Goal: Complete Application Form: Complete application form

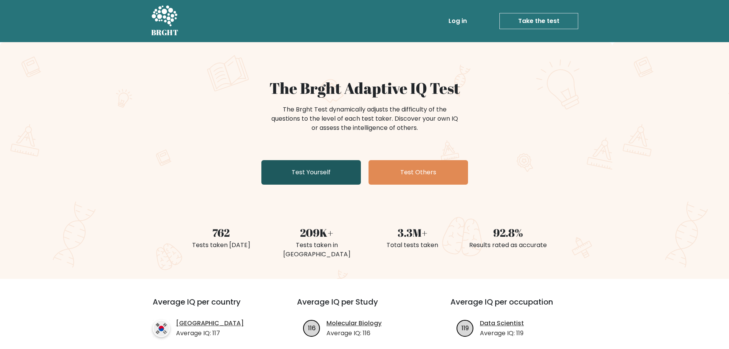
click at [319, 173] on link "Test Yourself" at bounding box center [310, 172] width 99 height 24
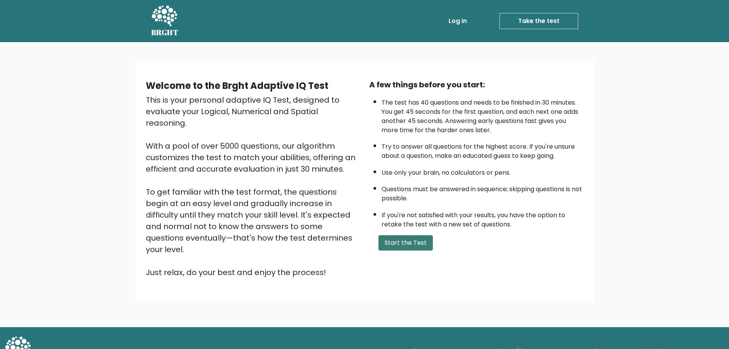
click at [416, 243] on button "Start the Test" at bounding box center [405, 242] width 54 height 15
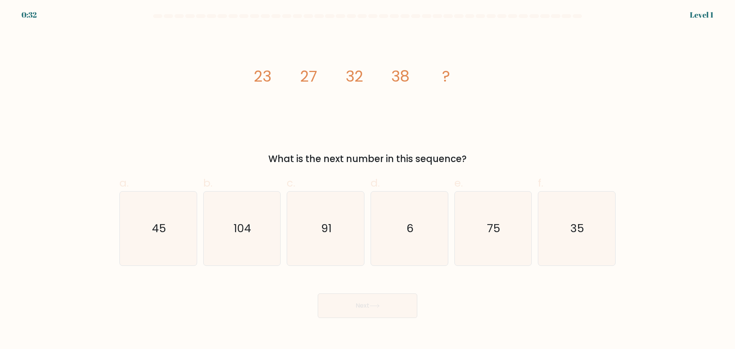
drag, startPoint x: 252, startPoint y: 73, endPoint x: 470, endPoint y: 146, distance: 229.6
click at [470, 146] on div "image/svg+xml 23 27 32 38 ? What is the next number in this sequence?" at bounding box center [367, 97] width 505 height 137
copy div "23 27 32 38 ? What is the next number in this sequence?"
click at [181, 227] on icon "45" at bounding box center [158, 228] width 74 height 74
click at [367, 179] on input "a. 45" at bounding box center [367, 176] width 0 height 5
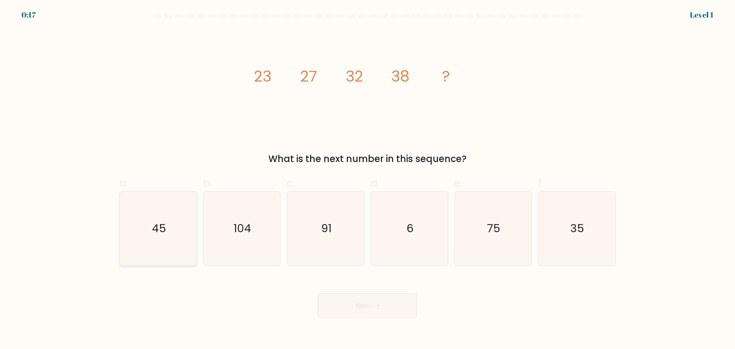
radio input "true"
click at [369, 306] on button "Next" at bounding box center [367, 305] width 99 height 24
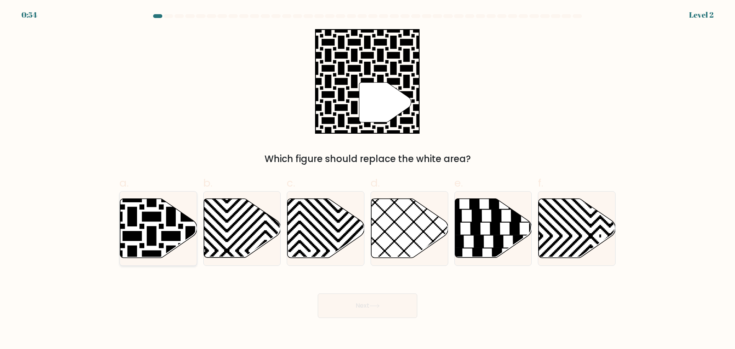
click at [162, 225] on icon at bounding box center [132, 196] width 155 height 155
click at [367, 179] on input "a." at bounding box center [367, 176] width 0 height 5
radio input "true"
drag, startPoint x: 400, startPoint y: 308, endPoint x: 395, endPoint y: 306, distance: 5.1
click at [401, 308] on button "Next" at bounding box center [367, 305] width 99 height 24
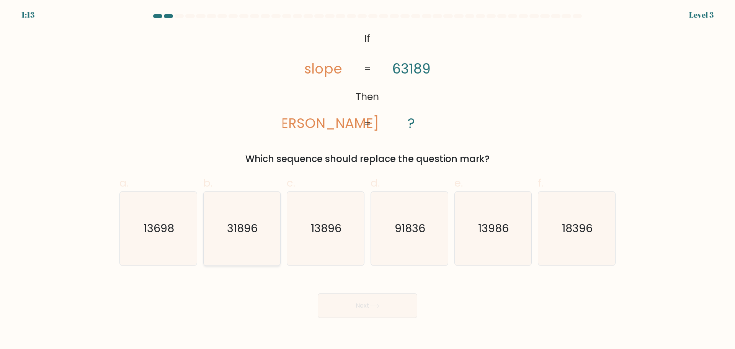
click at [264, 238] on icon "31896" at bounding box center [242, 228] width 74 height 74
click at [367, 179] on input "b. 31896" at bounding box center [367, 176] width 0 height 5
radio input "true"
click at [367, 302] on button "Next" at bounding box center [367, 305] width 99 height 24
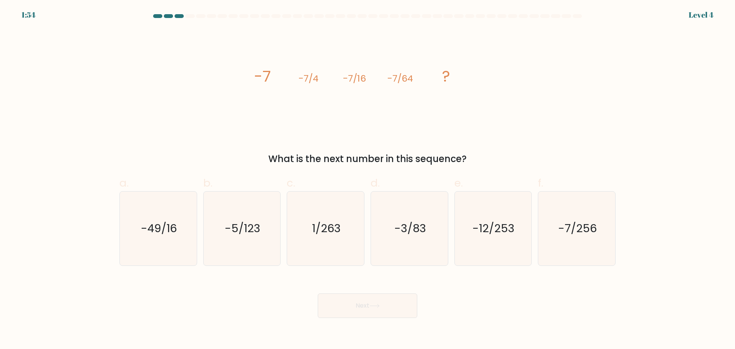
drag, startPoint x: 229, startPoint y: 63, endPoint x: 472, endPoint y: 156, distance: 260.5
click at [472, 156] on div "image/svg+xml -7 -7/4 -7/16 -7/64 ? What is the next number in this sequence?" at bounding box center [367, 97] width 505 height 137
click at [243, 64] on div "image/svg+xml -7 -7/4 -7/16 -7/64 ? What is the next number in this sequence?" at bounding box center [367, 97] width 505 height 137
drag, startPoint x: 246, startPoint y: 64, endPoint x: 477, endPoint y: 158, distance: 249.1
click at [477, 158] on div "image/svg+xml -7 -7/4 -7/16 -7/64 ? What is the next number in this sequence?" at bounding box center [367, 97] width 505 height 137
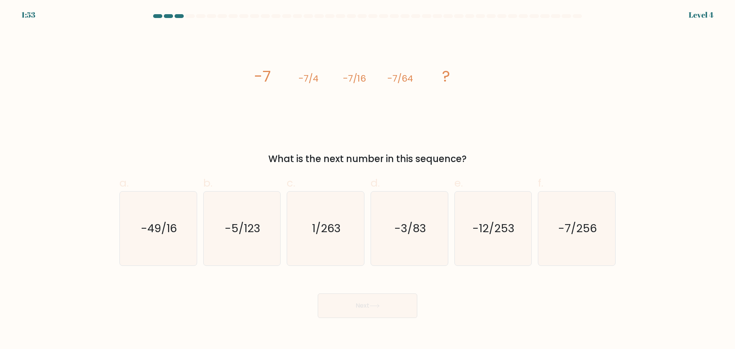
copy div "-7 -7/4 -7/16 -7/64 ? What is the next number in this sequence?"
click at [587, 229] on text "-7/256" at bounding box center [577, 227] width 39 height 15
click at [368, 179] on input "f. -7/256" at bounding box center [367, 176] width 0 height 5
radio input "true"
click at [400, 295] on button "Next" at bounding box center [367, 305] width 99 height 24
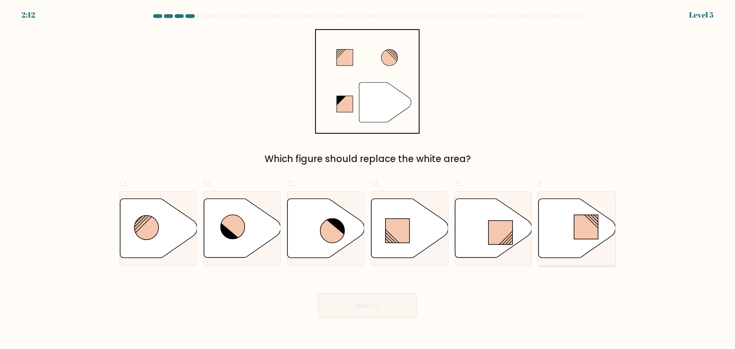
click at [587, 239] on icon at bounding box center [576, 227] width 77 height 59
click at [368, 179] on input "f." at bounding box center [367, 176] width 0 height 5
radio input "true"
click at [345, 308] on button "Next" at bounding box center [367, 305] width 99 height 24
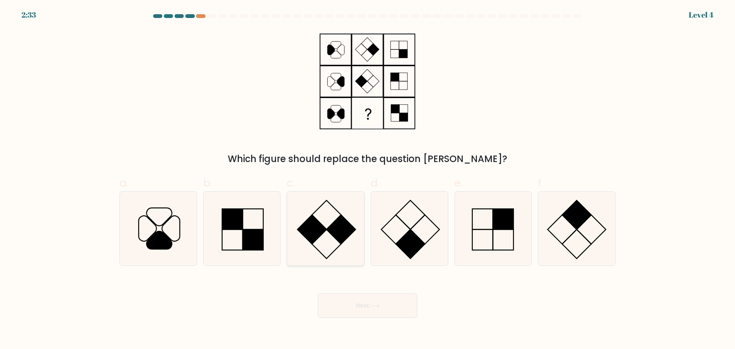
click at [332, 224] on rect at bounding box center [340, 229] width 29 height 29
click at [367, 179] on input "c." at bounding box center [367, 176] width 0 height 5
radio input "true"
click at [364, 308] on button "Next" at bounding box center [367, 305] width 99 height 24
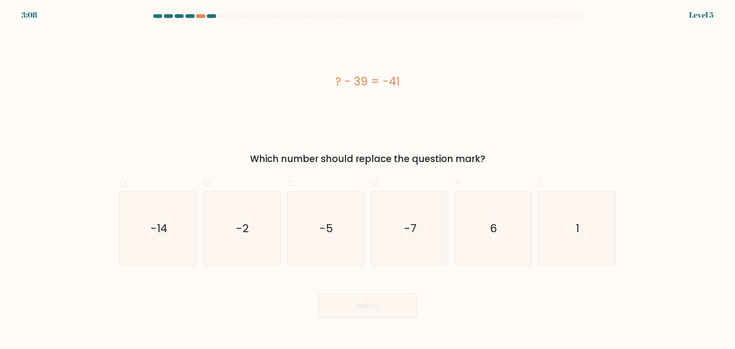
drag, startPoint x: 326, startPoint y: 67, endPoint x: 503, endPoint y: 161, distance: 200.9
click at [503, 161] on div "? - 39 = -41 Which number should replace the question mark?" at bounding box center [367, 97] width 505 height 137
copy div "? - 39 = -41 Which number should replace the question mark?"
click at [225, 106] on div "? - 39 = -41" at bounding box center [367, 81] width 496 height 104
drag, startPoint x: 228, startPoint y: 233, endPoint x: 236, endPoint y: 234, distance: 8.5
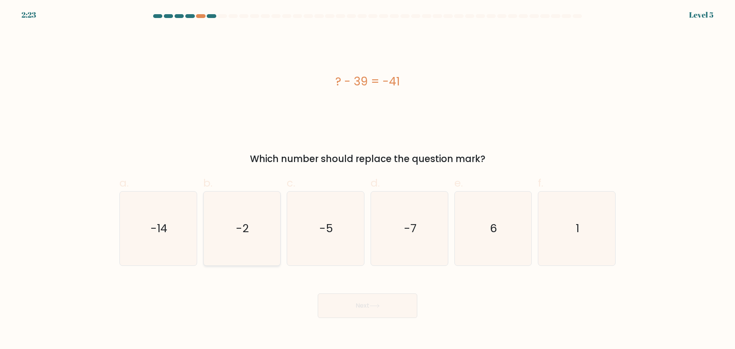
click at [231, 233] on icon "-2" at bounding box center [242, 228] width 74 height 74
click at [367, 179] on input "b. -2" at bounding box center [367, 176] width 0 height 5
radio input "true"
click at [365, 311] on button "Next" at bounding box center [367, 305] width 99 height 24
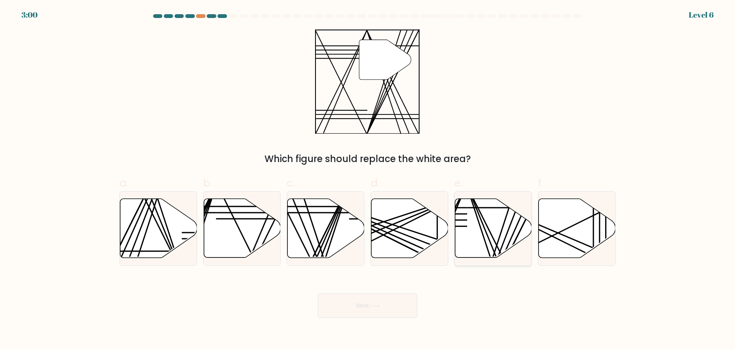
click at [476, 236] on icon at bounding box center [492, 227] width 77 height 59
click at [368, 179] on input "e." at bounding box center [367, 176] width 0 height 5
radio input "true"
click at [351, 303] on button "Next" at bounding box center [367, 305] width 99 height 24
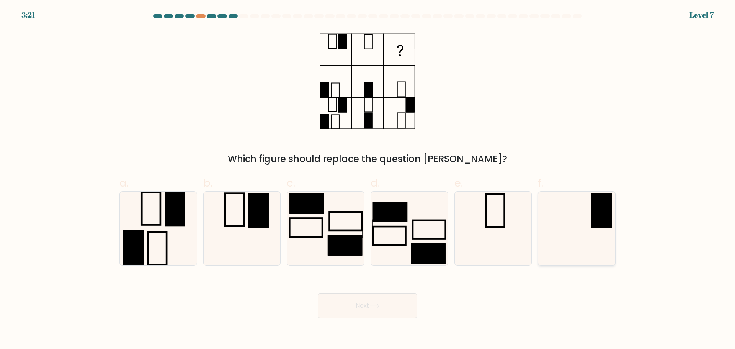
click at [591, 222] on icon at bounding box center [576, 228] width 74 height 74
click at [368, 179] on input "f." at bounding box center [367, 176] width 0 height 5
radio input "true"
drag, startPoint x: 377, startPoint y: 304, endPoint x: 319, endPoint y: 303, distance: 57.8
click at [376, 304] on icon at bounding box center [374, 305] width 10 height 4
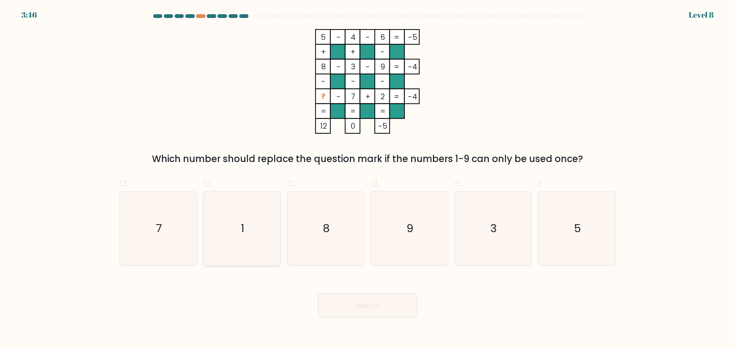
click at [244, 222] on icon "1" at bounding box center [242, 228] width 74 height 74
click at [367, 179] on input "b. 1" at bounding box center [367, 176] width 0 height 5
radio input "true"
click at [371, 298] on button "Next" at bounding box center [367, 305] width 99 height 24
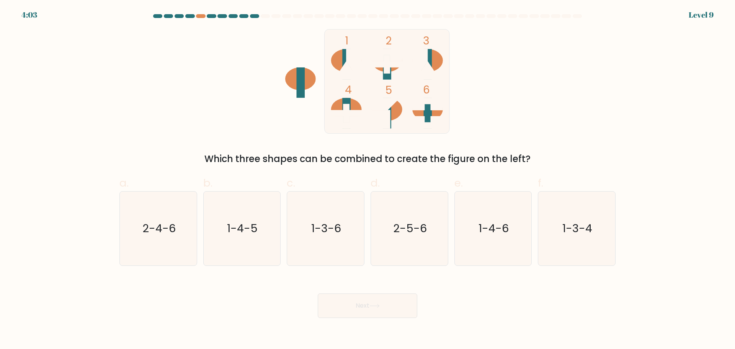
drag, startPoint x: 148, startPoint y: 223, endPoint x: 351, endPoint y: 288, distance: 213.3
click at [153, 224] on text "2-4-6" at bounding box center [158, 227] width 33 height 15
drag, startPoint x: 162, startPoint y: 244, endPoint x: 194, endPoint y: 255, distance: 34.0
click at [162, 244] on icon "2-4-6" at bounding box center [158, 228] width 74 height 74
click at [367, 179] on input "a. 2-4-6" at bounding box center [367, 176] width 0 height 5
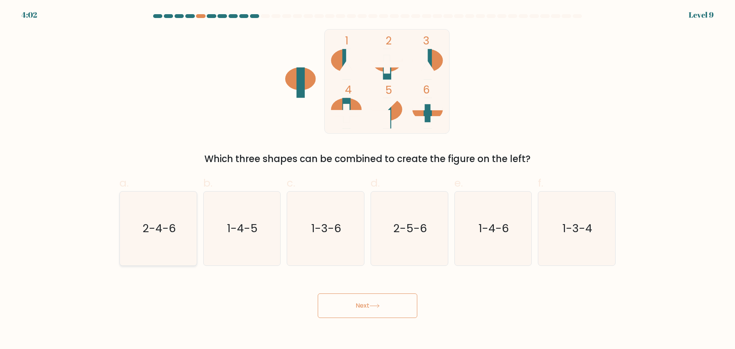
radio input "true"
click at [367, 312] on button "Next" at bounding box center [367, 305] width 99 height 24
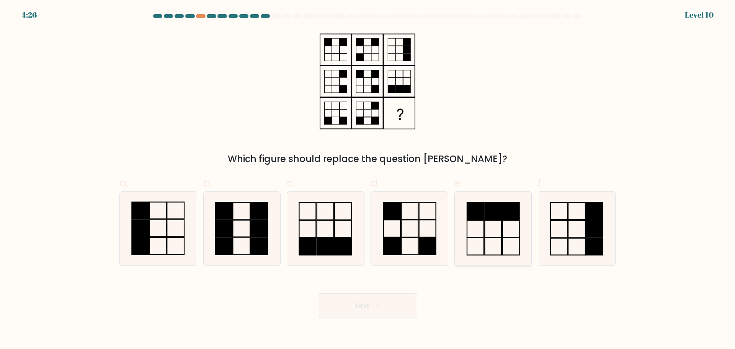
click at [491, 229] on icon at bounding box center [493, 228] width 74 height 74
click at [368, 179] on input "e." at bounding box center [367, 176] width 0 height 5
radio input "true"
click at [385, 311] on button "Next" at bounding box center [367, 305] width 99 height 24
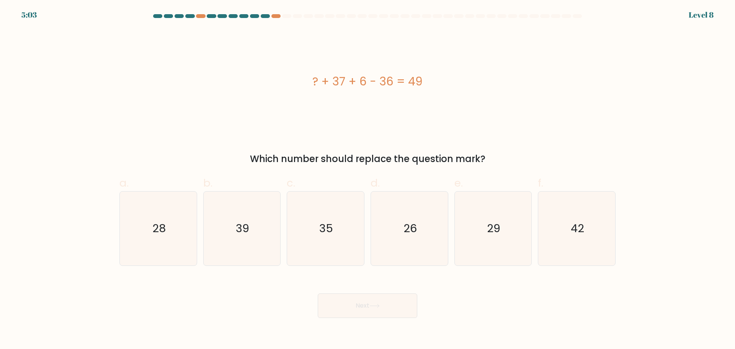
drag, startPoint x: 301, startPoint y: 73, endPoint x: 512, endPoint y: 147, distance: 222.9
click at [512, 147] on div "? + 37 + 6 - 36 = 49 Which number should replace the question mark?" at bounding box center [367, 97] width 505 height 137
copy div "? + 37 + 6 - 36 = 49 Which number should replace the question mark?"
click at [579, 235] on icon "42" at bounding box center [576, 228] width 74 height 74
click at [368, 179] on input "f. 42" at bounding box center [367, 176] width 0 height 5
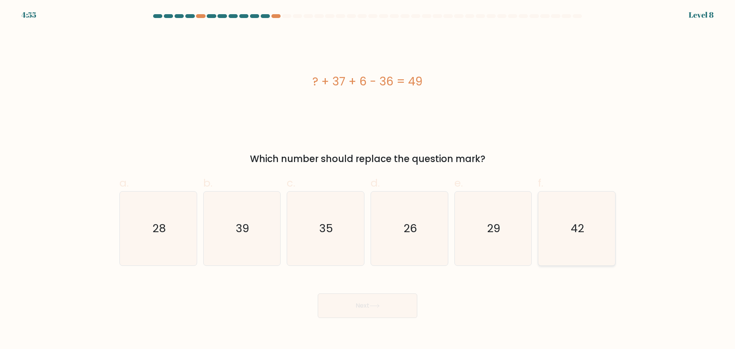
radio input "true"
click at [391, 302] on button "Next" at bounding box center [367, 305] width 99 height 24
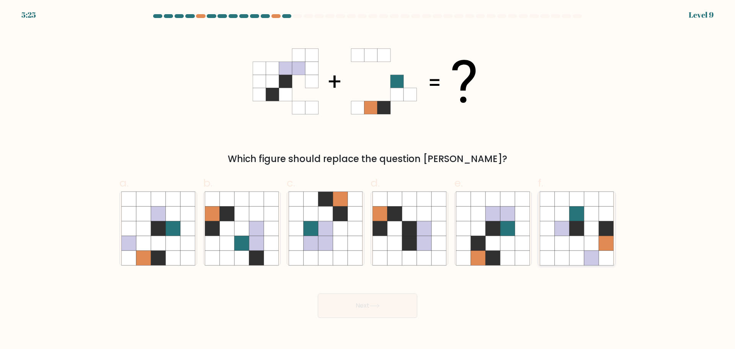
click at [577, 241] on icon at bounding box center [576, 242] width 15 height 15
click at [368, 179] on input "f." at bounding box center [367, 176] width 0 height 5
radio input "true"
click at [360, 311] on button "Next" at bounding box center [367, 305] width 99 height 24
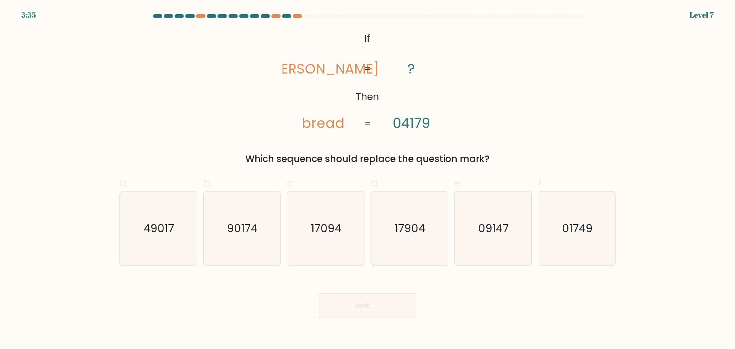
drag, startPoint x: 586, startPoint y: 235, endPoint x: 453, endPoint y: 287, distance: 143.8
click at [586, 237] on icon "01749" at bounding box center [576, 228] width 74 height 74
click at [368, 179] on input "f. 01749" at bounding box center [367, 176] width 0 height 5
radio input "true"
click at [382, 299] on button "Next" at bounding box center [367, 305] width 99 height 24
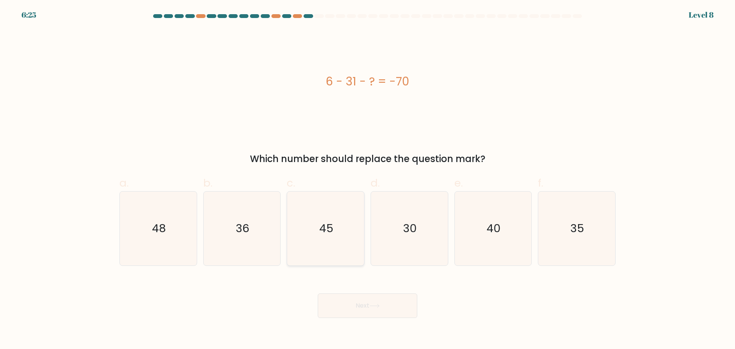
click at [318, 237] on icon "45" at bounding box center [325, 228] width 74 height 74
click at [367, 179] on input "c. 45" at bounding box center [367, 176] width 0 height 5
radio input "true"
click at [365, 303] on button "Next" at bounding box center [367, 305] width 99 height 24
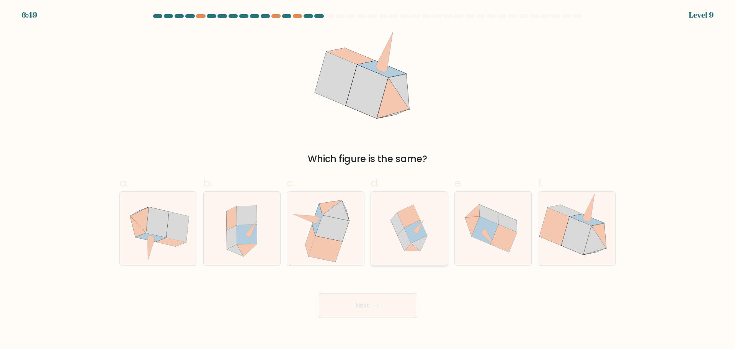
drag, startPoint x: 419, startPoint y: 240, endPoint x: 411, endPoint y: 257, distance: 19.0
click at [419, 240] on icon at bounding box center [418, 242] width 16 height 15
click at [368, 179] on input "d." at bounding box center [367, 176] width 0 height 5
radio input "true"
drag, startPoint x: 375, startPoint y: 303, endPoint x: 379, endPoint y: 310, distance: 8.7
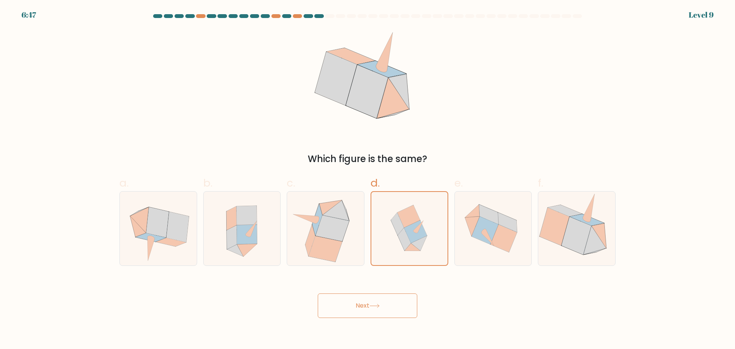
click at [374, 306] on button "Next" at bounding box center [367, 305] width 99 height 24
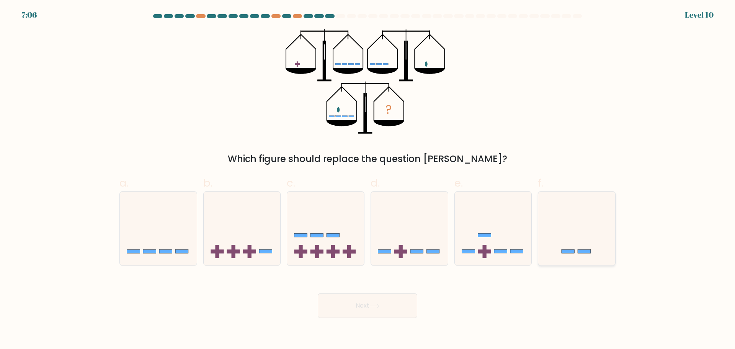
click at [574, 237] on icon at bounding box center [576, 228] width 77 height 64
click at [368, 179] on input "f." at bounding box center [367, 176] width 0 height 5
radio input "true"
click at [360, 305] on button "Next" at bounding box center [367, 305] width 99 height 24
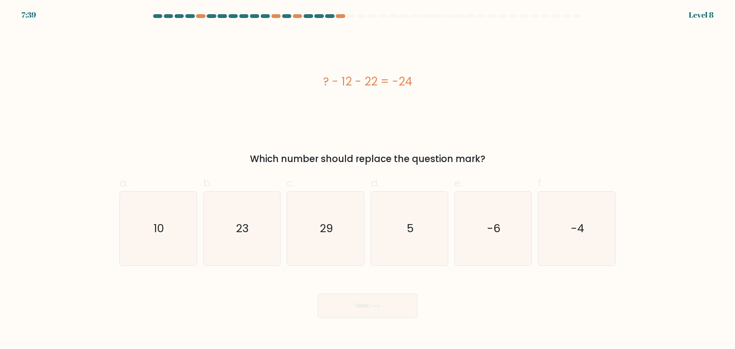
drag, startPoint x: 323, startPoint y: 72, endPoint x: 489, endPoint y: 155, distance: 186.1
click at [491, 156] on div "? - 12 - 22 = -24 Which number should replace the question mark?" at bounding box center [367, 97] width 505 height 137
copy div "? - 12 - 22 = -24 Which number should replace the question mark?"
click at [152, 219] on icon "10" at bounding box center [158, 228] width 74 height 74
click at [367, 179] on input "a. 10" at bounding box center [367, 176] width 0 height 5
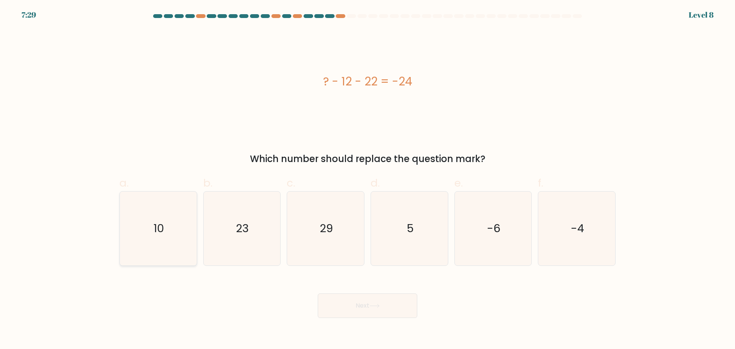
radio input "true"
click at [365, 306] on button "Next" at bounding box center [367, 305] width 99 height 24
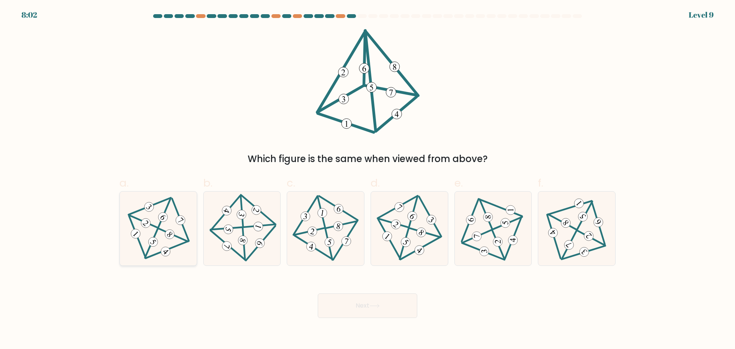
drag, startPoint x: 158, startPoint y: 220, endPoint x: 275, endPoint y: 261, distance: 124.6
click at [158, 220] on icon at bounding box center [158, 228] width 60 height 59
click at [367, 179] on input "a." at bounding box center [367, 176] width 0 height 5
radio input "true"
click at [350, 307] on button "Next" at bounding box center [367, 305] width 99 height 24
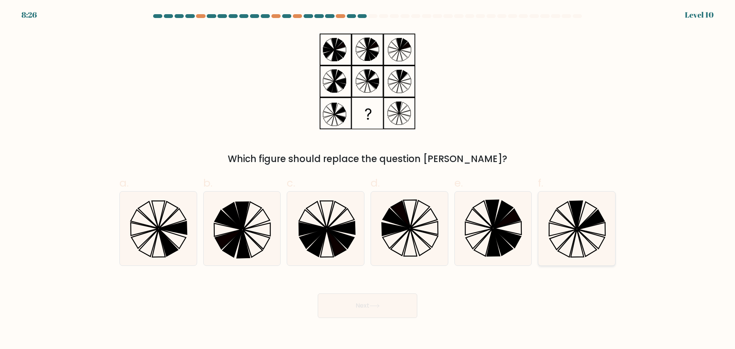
drag, startPoint x: 588, startPoint y: 230, endPoint x: 565, endPoint y: 242, distance: 26.5
click at [588, 231] on icon at bounding box center [576, 228] width 74 height 74
click at [368, 179] on input "f." at bounding box center [367, 176] width 0 height 5
radio input "true"
drag, startPoint x: 414, startPoint y: 301, endPoint x: 408, endPoint y: 312, distance: 12.7
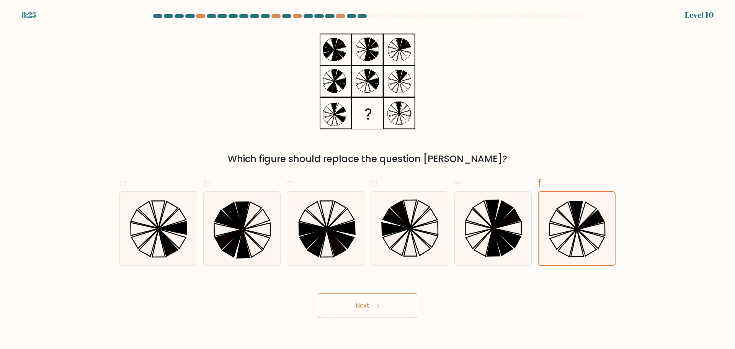
click at [414, 303] on div "Next" at bounding box center [367, 296] width 505 height 43
click at [409, 312] on button "Next" at bounding box center [367, 305] width 99 height 24
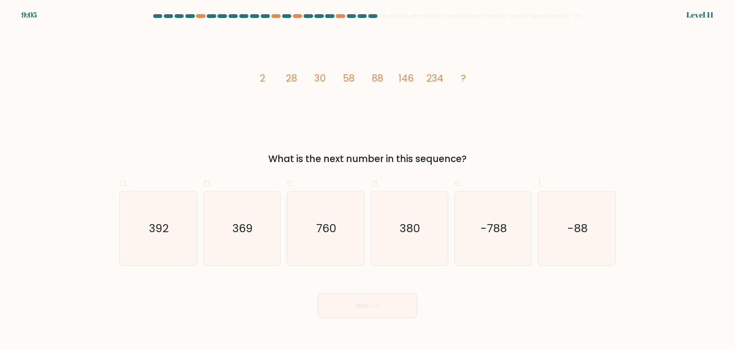
drag, startPoint x: 254, startPoint y: 74, endPoint x: 486, endPoint y: 149, distance: 244.5
click at [486, 149] on div "image/svg+xml 2 28 30 58 88 146 234 ? What is the next number in this sequence?" at bounding box center [367, 97] width 505 height 137
copy div "2 28 30 58 88 146 234 ? What is the next number in this sequence?"
click at [399, 232] on icon "380" at bounding box center [409, 228] width 74 height 74
click at [368, 179] on input "d. 380" at bounding box center [367, 176] width 0 height 5
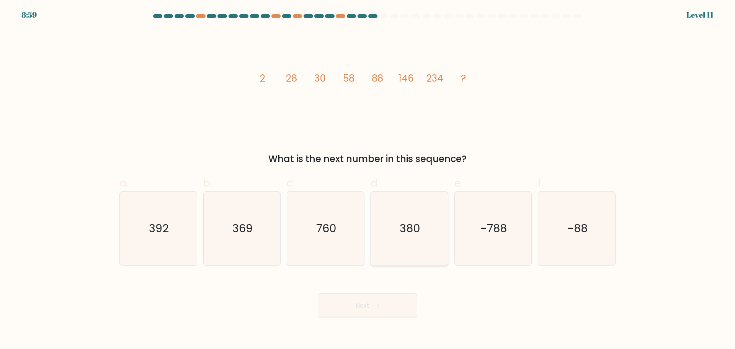
radio input "true"
click at [353, 296] on button "Next" at bounding box center [367, 305] width 99 height 24
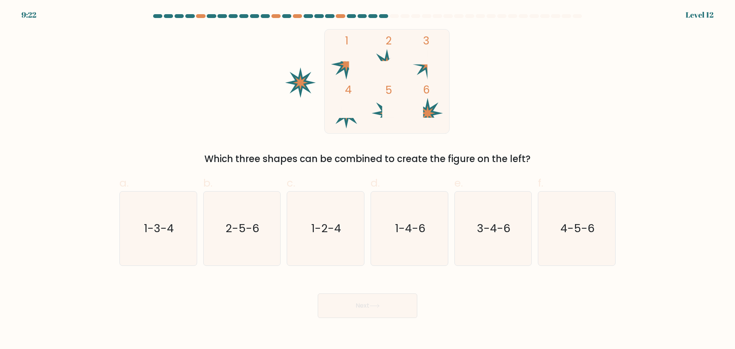
drag, startPoint x: 554, startPoint y: 234, endPoint x: 427, endPoint y: 318, distance: 152.5
click at [553, 235] on icon "4-5-6" at bounding box center [576, 228] width 74 height 74
click at [368, 179] on input "f. 4-5-6" at bounding box center [367, 176] width 0 height 5
radio input "true"
click at [370, 299] on button "Next" at bounding box center [367, 305] width 99 height 24
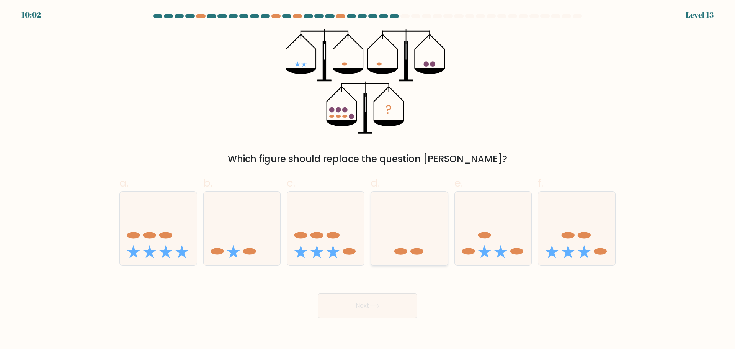
click at [441, 246] on icon at bounding box center [409, 228] width 77 height 64
click at [368, 179] on input "d." at bounding box center [367, 176] width 0 height 5
radio input "true"
click at [383, 308] on button "Next" at bounding box center [367, 305] width 99 height 24
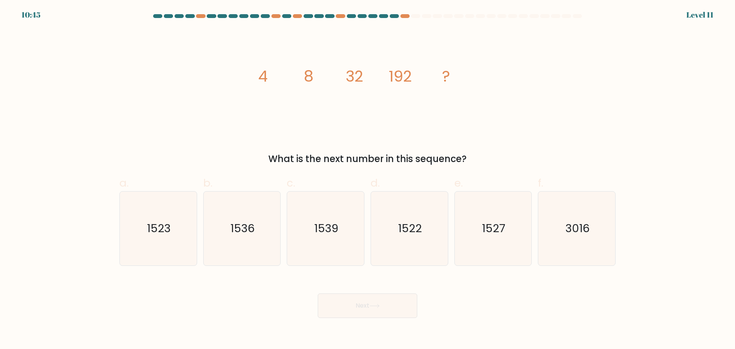
drag, startPoint x: 253, startPoint y: 56, endPoint x: 448, endPoint y: 141, distance: 212.8
click at [451, 144] on div "image/svg+xml 4 8 32 192 ? What is the next number in this sequence?" at bounding box center [367, 97] width 505 height 137
click at [245, 78] on div "image/svg+xml 4 8 32 192 ? What is the next number in this sequence?" at bounding box center [367, 97] width 505 height 137
drag, startPoint x: 252, startPoint y: 78, endPoint x: 531, endPoint y: 99, distance: 279.7
click at [469, 152] on div "image/svg+xml 4 8 32 192 ? What is the next number in this sequence?" at bounding box center [367, 97] width 505 height 137
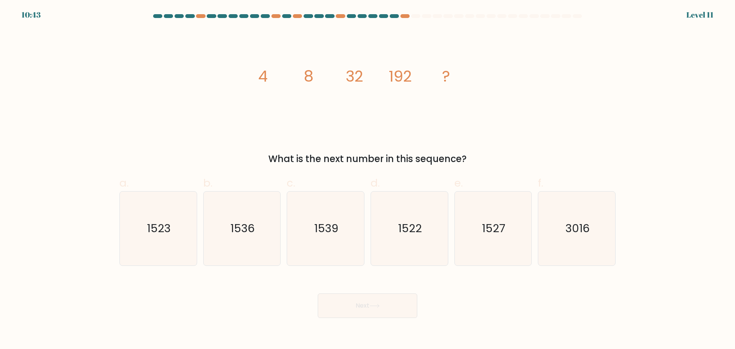
copy div "4 8 32 192 ? What is the next number in this sequence?"
click at [540, 101] on div "image/svg+xml 4 8 32 192 ? What is the next number in this sequence?" at bounding box center [367, 97] width 505 height 137
click at [257, 244] on icon "1536" at bounding box center [242, 228] width 74 height 74
click at [367, 179] on input "b. 1536" at bounding box center [367, 176] width 0 height 5
radio input "true"
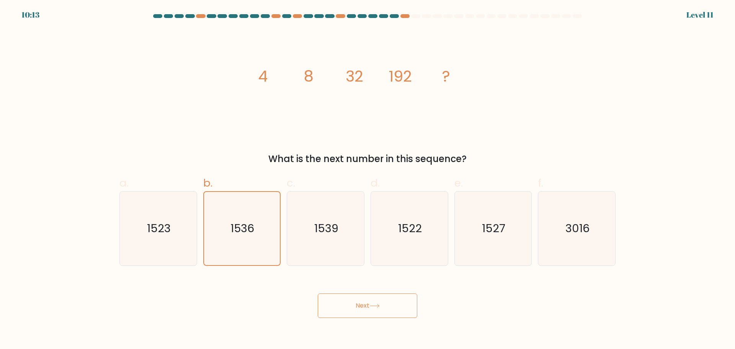
click at [380, 300] on button "Next" at bounding box center [367, 305] width 99 height 24
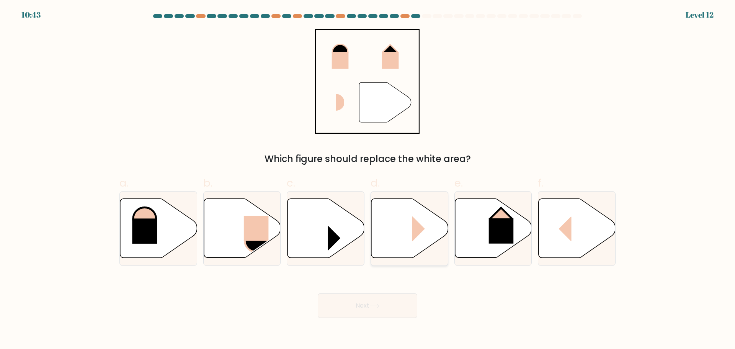
click at [400, 237] on icon at bounding box center [409, 227] width 77 height 59
click at [368, 179] on input "d." at bounding box center [367, 176] width 0 height 5
radio input "true"
drag, startPoint x: 332, startPoint y: 233, endPoint x: 332, endPoint y: 238, distance: 5.4
click at [332, 233] on rect at bounding box center [340, 237] width 26 height 25
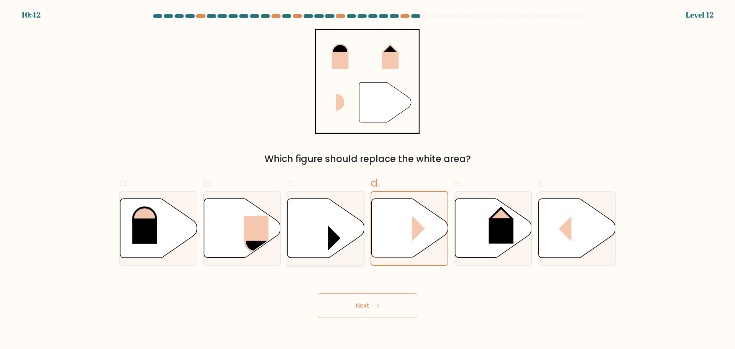
click at [367, 179] on input "c." at bounding box center [367, 176] width 0 height 5
radio input "true"
click at [371, 306] on icon at bounding box center [374, 305] width 10 height 4
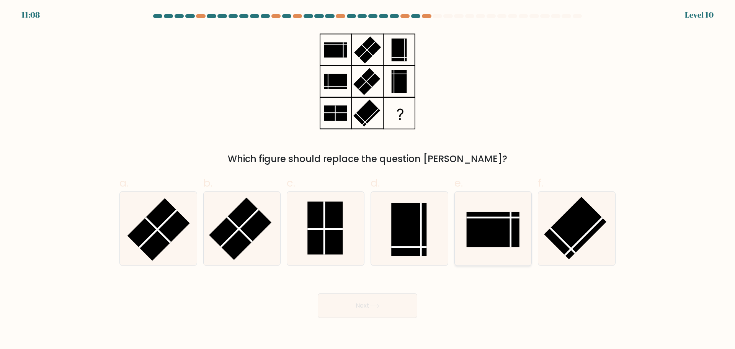
click at [477, 221] on rect at bounding box center [492, 229] width 53 height 35
click at [368, 179] on input "e." at bounding box center [367, 176] width 0 height 5
radio input "true"
click at [368, 301] on button "Next" at bounding box center [367, 305] width 99 height 24
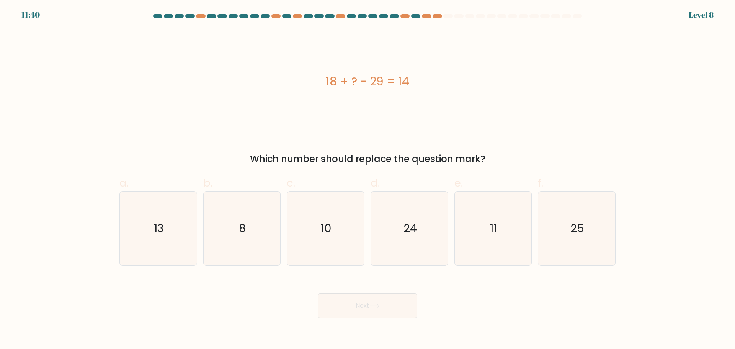
drag, startPoint x: 325, startPoint y: 72, endPoint x: 447, endPoint y: 90, distance: 123.8
click at [447, 90] on div "18 + ? - 29 = 14" at bounding box center [367, 81] width 496 height 104
copy div "18 + ? - 29 = 14"
click at [311, 71] on div "18 + ? - 29 = 14" at bounding box center [367, 81] width 496 height 104
click at [302, 62] on div "18 + ? - 29 = 14" at bounding box center [367, 81] width 496 height 104
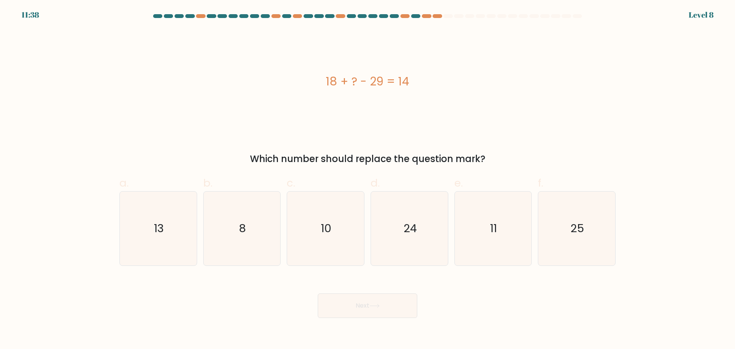
drag, startPoint x: 311, startPoint y: 64, endPoint x: 554, endPoint y: 5, distance: 249.9
click at [492, 164] on div "18 + ? - 29 = 14 Which number should replace the question mark?" at bounding box center [367, 97] width 505 height 137
copy div "18 + ? - 29 = 14 Which number should replace the question mark?"
click at [582, 226] on text "25" at bounding box center [577, 227] width 14 height 15
click at [368, 179] on input "f. 25" at bounding box center [367, 176] width 0 height 5
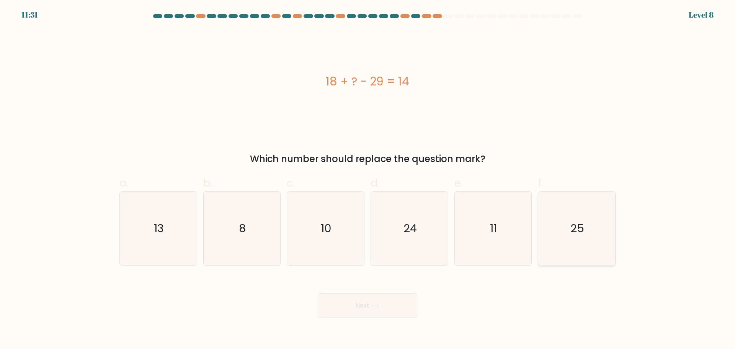
radio input "true"
click at [397, 302] on button "Next" at bounding box center [367, 305] width 99 height 24
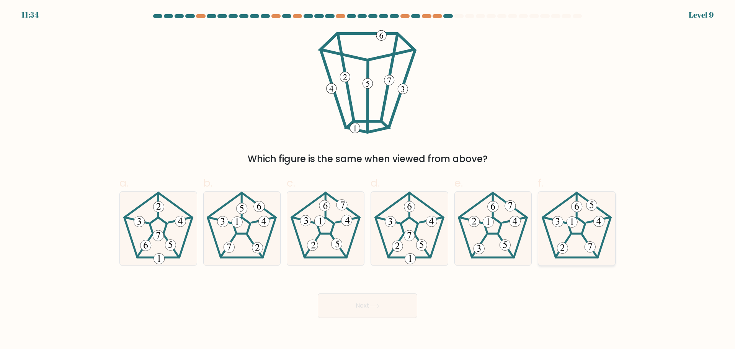
click at [580, 228] on icon at bounding box center [576, 228] width 74 height 74
click at [368, 179] on input "f." at bounding box center [367, 176] width 0 height 5
radio input "true"
click at [364, 306] on button "Next" at bounding box center [367, 305] width 99 height 24
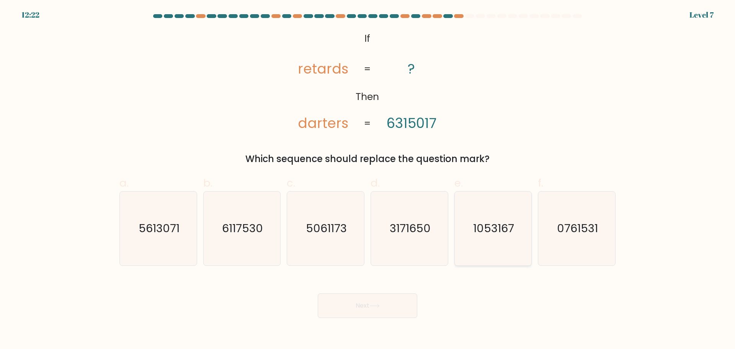
click at [506, 230] on text "1053167" at bounding box center [493, 227] width 41 height 15
click at [368, 179] on input "e. 1053167" at bounding box center [367, 176] width 0 height 5
radio input "true"
click at [394, 307] on button "Next" at bounding box center [367, 305] width 99 height 24
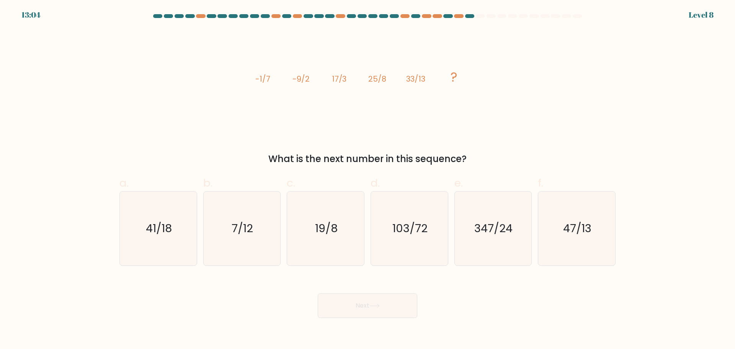
drag, startPoint x: 249, startPoint y: 70, endPoint x: 493, endPoint y: 152, distance: 257.3
click at [488, 156] on div "image/svg+xml -1/7 -9/2 17/3 25/8 33/13 ? What is the next number in this seque…" at bounding box center [367, 97] width 505 height 137
copy div "-1/7 -9/2 17/3 25/8 33/13 ? What is the next number in this sequence?"
click at [159, 239] on icon "41/18" at bounding box center [158, 228] width 74 height 74
click at [367, 179] on input "a. 41/18" at bounding box center [367, 176] width 0 height 5
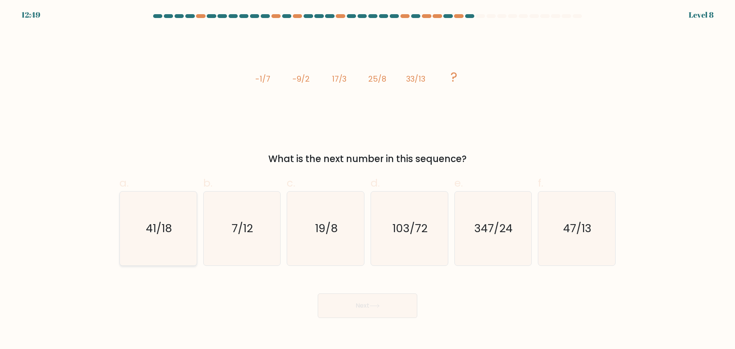
radio input "true"
drag, startPoint x: 353, startPoint y: 306, endPoint x: 334, endPoint y: 292, distance: 23.7
click at [353, 306] on button "Next" at bounding box center [367, 305] width 99 height 24
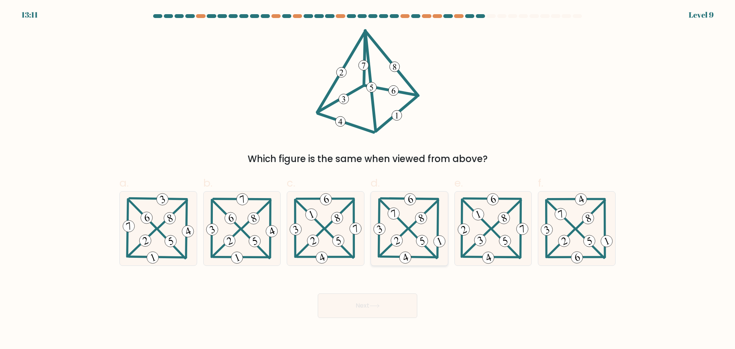
click at [399, 239] on 342 at bounding box center [396, 240] width 15 height 15
click at [368, 179] on input "d." at bounding box center [367, 176] width 0 height 5
radio input "true"
click at [373, 300] on button "Next" at bounding box center [367, 305] width 99 height 24
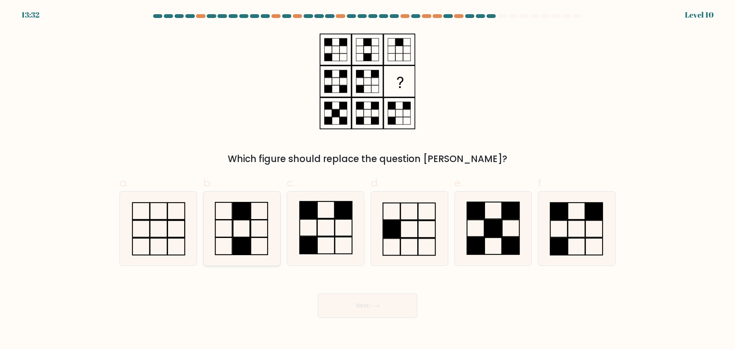
click at [256, 240] on icon at bounding box center [242, 228] width 74 height 74
click at [367, 179] on input "b." at bounding box center [367, 176] width 0 height 5
radio input "true"
click at [358, 304] on button "Next" at bounding box center [367, 305] width 99 height 24
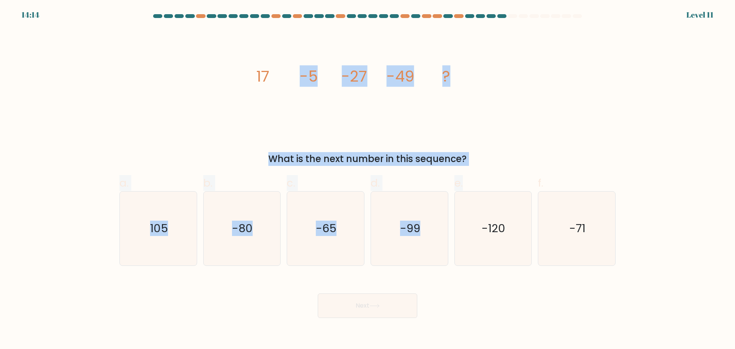
drag, startPoint x: 241, startPoint y: 60, endPoint x: 376, endPoint y: 111, distance: 144.0
click at [499, 175] on form at bounding box center [367, 165] width 735 height 303
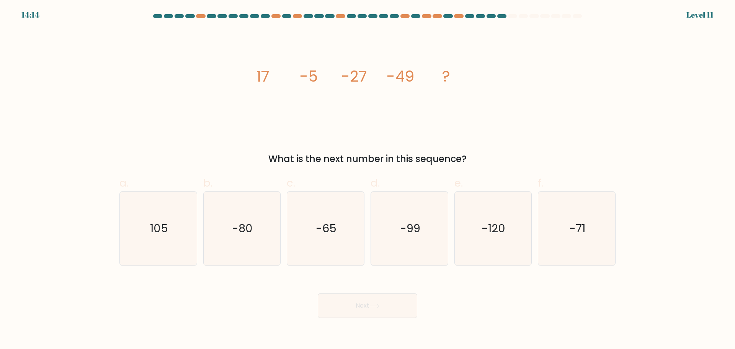
click at [237, 75] on div "image/svg+xml 17 -5 -27 -49 ? What is the next number in this sequence?" at bounding box center [367, 97] width 505 height 137
drag, startPoint x: 242, startPoint y: 71, endPoint x: 473, endPoint y: 159, distance: 247.1
click at [473, 159] on div "image/svg+xml 17 -5 -27 -49 ? What is the next number in this sequence?" at bounding box center [367, 97] width 505 height 137
click at [600, 231] on icon "-71" at bounding box center [576, 228] width 74 height 74
click at [368, 179] on input "f. -71" at bounding box center [367, 176] width 0 height 5
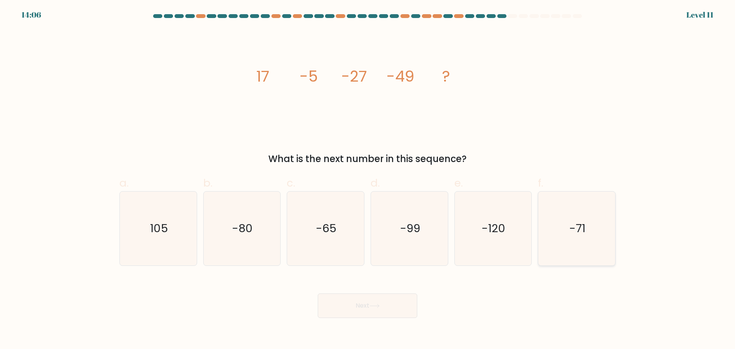
radio input "true"
click at [380, 297] on button "Next" at bounding box center [367, 305] width 99 height 24
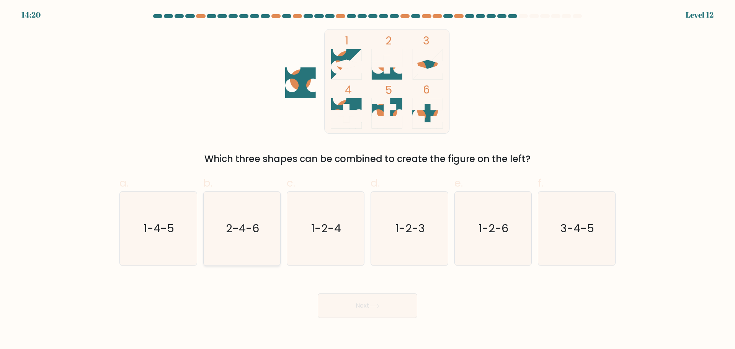
click at [249, 239] on icon "2-4-6" at bounding box center [242, 228] width 74 height 74
click at [367, 179] on input "b. 2-4-6" at bounding box center [367, 176] width 0 height 5
radio input "true"
click at [384, 306] on button "Next" at bounding box center [367, 305] width 99 height 24
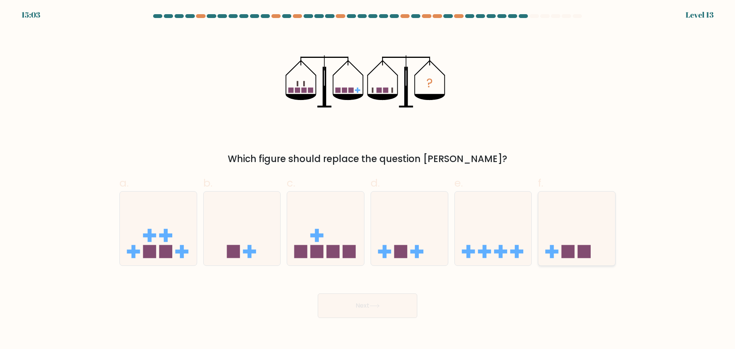
click at [601, 248] on icon at bounding box center [576, 228] width 77 height 64
click at [368, 179] on input "f." at bounding box center [367, 176] width 0 height 5
radio input "true"
click at [359, 308] on button "Next" at bounding box center [367, 305] width 99 height 24
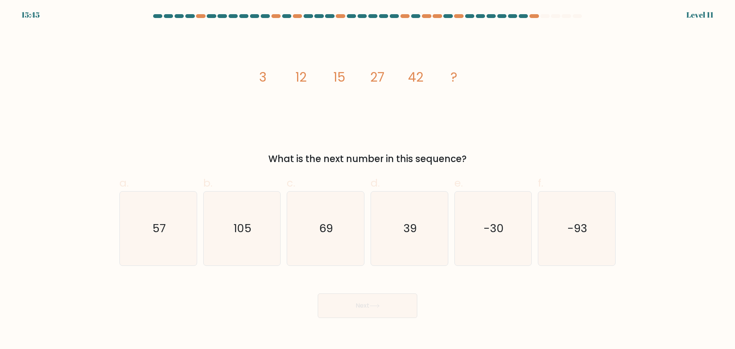
drag, startPoint x: 255, startPoint y: 70, endPoint x: 485, endPoint y: 150, distance: 243.6
click at [485, 150] on div "image/svg+xml 3 12 15 27 42 ? What is the next number in this sequence?" at bounding box center [367, 97] width 505 height 137
click at [333, 230] on text "69" at bounding box center [326, 227] width 14 height 15
click at [367, 179] on input "c. 69" at bounding box center [367, 176] width 0 height 5
radio input "true"
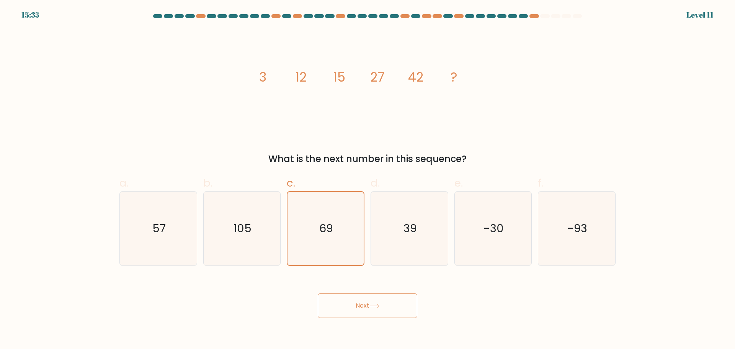
drag, startPoint x: 388, startPoint y: 303, endPoint x: 389, endPoint y: 308, distance: 5.8
click at [388, 303] on button "Next" at bounding box center [367, 305] width 99 height 24
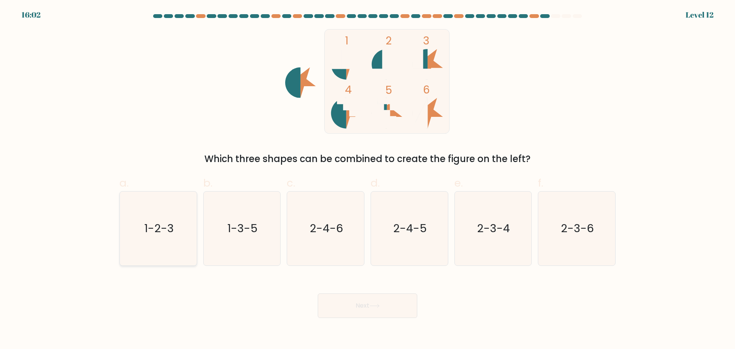
click at [155, 230] on text "1-2-3" at bounding box center [158, 227] width 29 height 15
click at [367, 179] on input "a. 1-2-3" at bounding box center [367, 176] width 0 height 5
radio input "true"
click at [383, 309] on button "Next" at bounding box center [367, 305] width 99 height 24
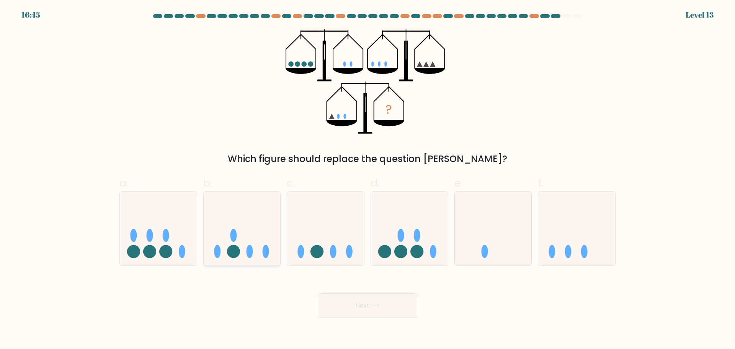
click at [243, 254] on icon at bounding box center [242, 228] width 77 height 64
click at [367, 179] on input "b." at bounding box center [367, 176] width 0 height 5
radio input "true"
click at [400, 316] on button "Next" at bounding box center [367, 305] width 99 height 24
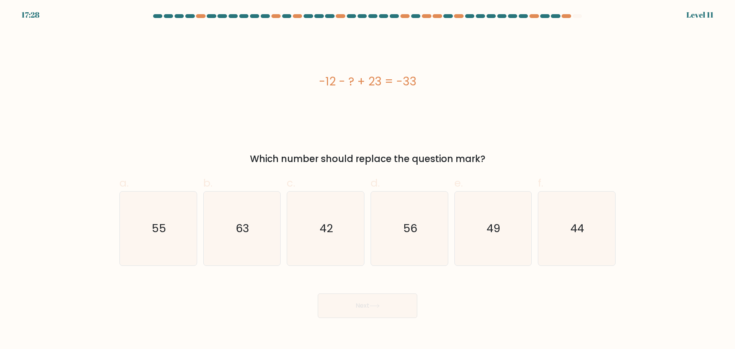
drag, startPoint x: 333, startPoint y: 92, endPoint x: 517, endPoint y: 165, distance: 198.0
click at [517, 165] on div "-12 - ? + 23 = -33 Which number should replace the question mark?" at bounding box center [367, 97] width 505 height 137
click at [582, 231] on text "44" at bounding box center [577, 227] width 14 height 15
click at [368, 179] on input "f. 44" at bounding box center [367, 176] width 0 height 5
radio input "true"
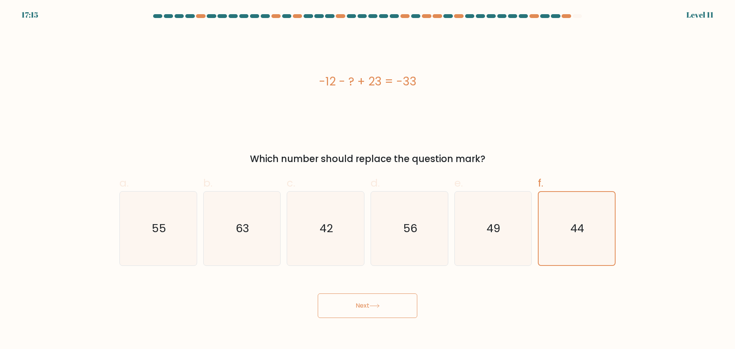
click at [371, 306] on button "Next" at bounding box center [367, 305] width 99 height 24
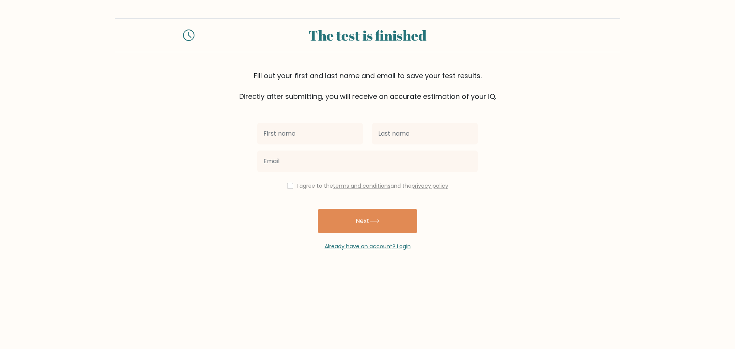
click at [305, 128] on input "text" at bounding box center [310, 133] width 106 height 21
type input "milvoy james"
click at [399, 132] on input "text" at bounding box center [425, 133] width 106 height 21
type input "fabro"
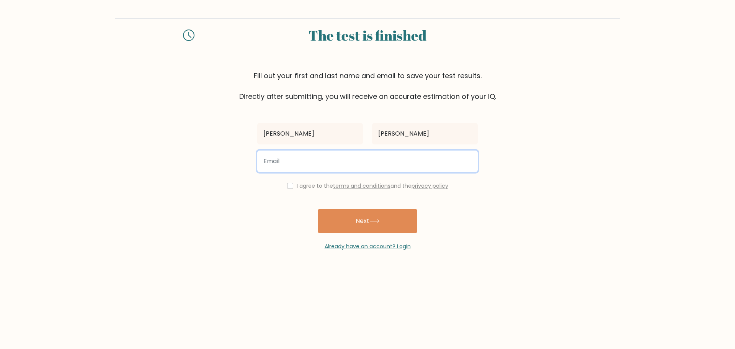
click at [333, 167] on input "email" at bounding box center [367, 160] width 220 height 21
type input "[EMAIL_ADDRESS][DOMAIN_NAME]"
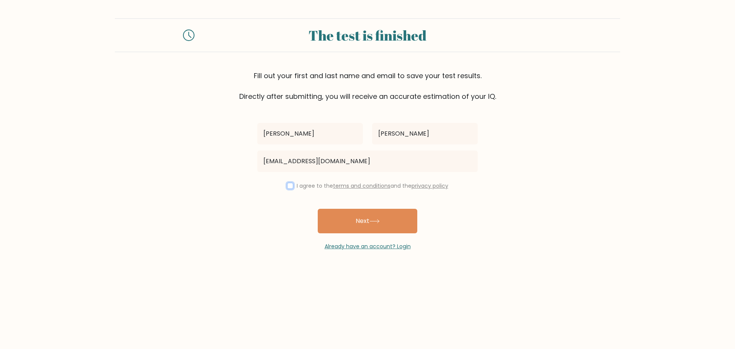
click at [288, 185] on input "checkbox" at bounding box center [290, 185] width 6 height 6
checkbox input "true"
click at [363, 225] on button "Next" at bounding box center [367, 220] width 99 height 24
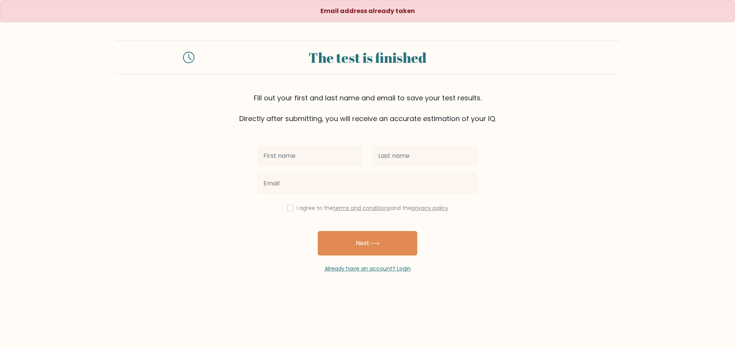
click at [331, 149] on input "text" at bounding box center [310, 155] width 106 height 21
type input "[PERSON_NAME]"
click at [406, 158] on input "text" at bounding box center [425, 155] width 106 height 21
type input "[PERSON_NAME]"
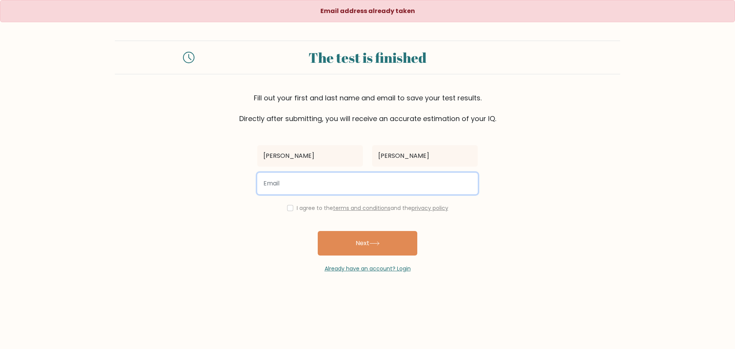
click at [322, 182] on input "email" at bounding box center [367, 183] width 220 height 21
type input "[EMAIL_ADDRESS][DOMAIN_NAME]"
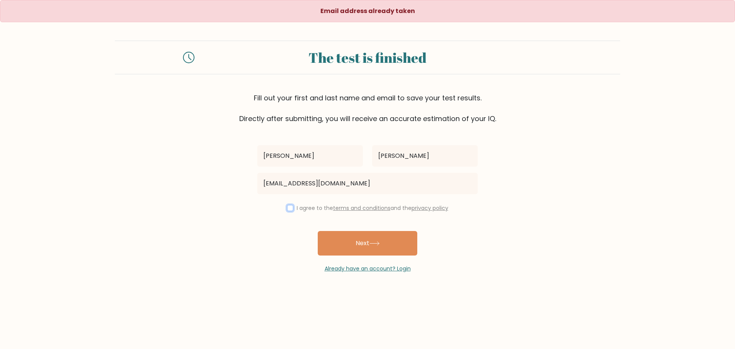
click at [290, 207] on input "checkbox" at bounding box center [290, 208] width 6 height 6
checkbox input "true"
click at [369, 245] on button "Next" at bounding box center [367, 243] width 99 height 24
click at [303, 161] on input "text" at bounding box center [310, 155] width 106 height 21
type input "[PERSON_NAME]"
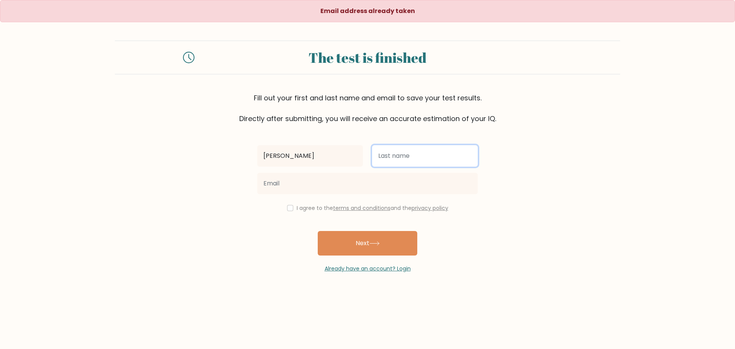
click at [395, 153] on input "text" at bounding box center [425, 155] width 106 height 21
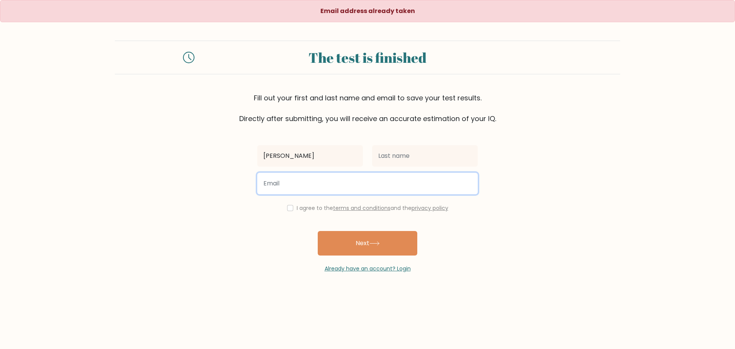
click at [322, 183] on input "email" at bounding box center [367, 183] width 220 height 21
type input "jhoaileenmejia13@gmail.com"
drag, startPoint x: 367, startPoint y: 183, endPoint x: 178, endPoint y: 175, distance: 189.5
click at [178, 175] on form "The test is finished Fill out your first and last name and email to save your t…" at bounding box center [367, 157] width 735 height 232
drag, startPoint x: 311, startPoint y: 184, endPoint x: 319, endPoint y: 184, distance: 8.0
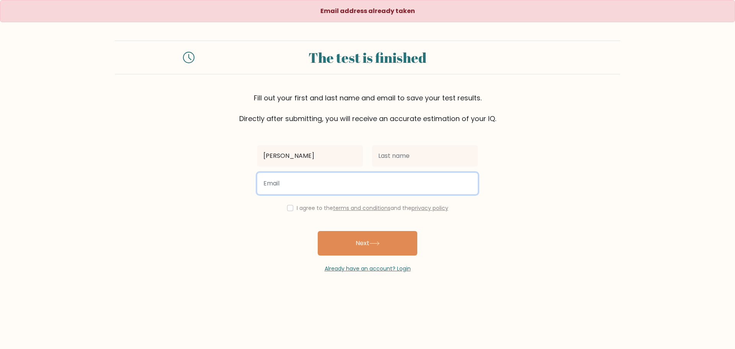
click at [311, 184] on input "email" at bounding box center [367, 183] width 220 height 21
type input "jhoaileenmejia13@gmail.com"
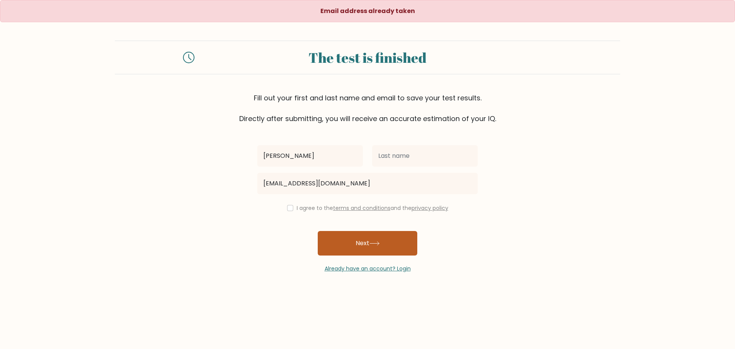
click at [342, 243] on button "Next" at bounding box center [367, 243] width 99 height 24
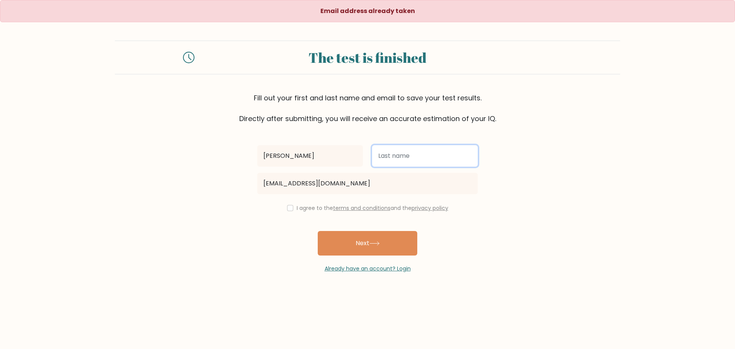
click at [414, 153] on input "text" at bounding box center [425, 155] width 106 height 21
type input "fabro"
click at [288, 211] on div "I agree to the terms and conditions and the privacy policy" at bounding box center [367, 207] width 230 height 9
click at [289, 210] on input "checkbox" at bounding box center [290, 208] width 6 height 6
checkbox input "true"
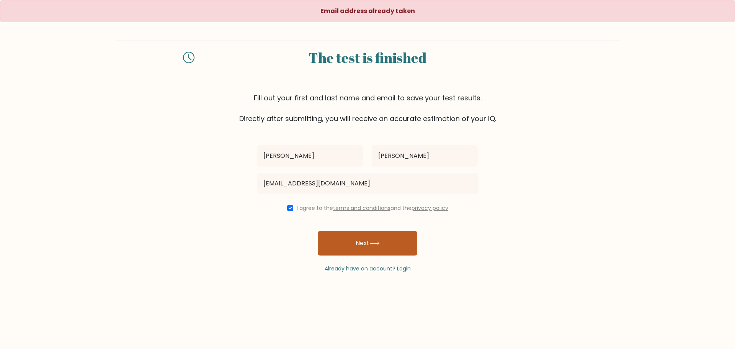
click at [360, 245] on button "Next" at bounding box center [367, 243] width 99 height 24
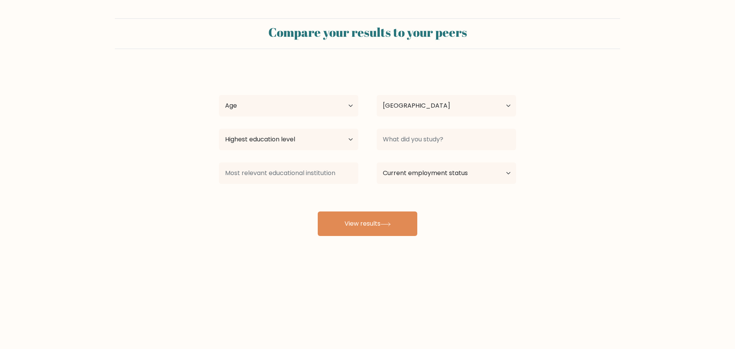
select select "PH"
click at [252, 114] on select "Age Under 18 years old 18-24 years old 25-34 years old 35-44 years old 45-54 ye…" at bounding box center [288, 105] width 139 height 21
select select "25_34"
click at [219, 95] on select "Age Under 18 years old 18-24 years old 25-34 years old 35-44 years old 45-54 ye…" at bounding box center [288, 105] width 139 height 21
click at [269, 143] on select "Highest education level No schooling Primary Lower Secondary Upper Secondary Oc…" at bounding box center [288, 139] width 139 height 21
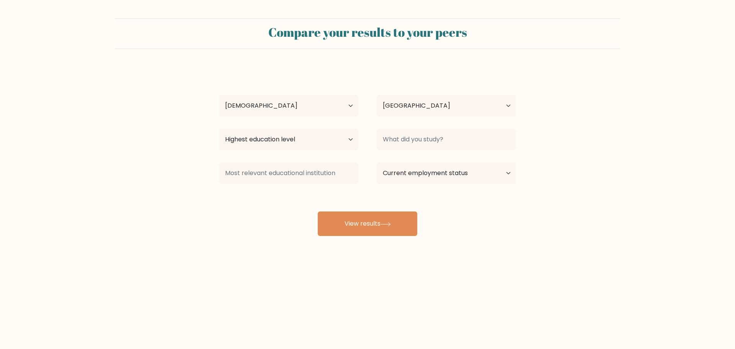
click at [142, 155] on form "Compare your results to your peers milvoy james fabro Age Under 18 years old 18…" at bounding box center [367, 126] width 735 height 217
click at [354, 217] on button "View results" at bounding box center [367, 223] width 99 height 24
drag, startPoint x: 245, startPoint y: 133, endPoint x: 251, endPoint y: 136, distance: 6.7
click at [245, 133] on select "Highest education level No schooling Primary Lower Secondary Upper Secondary Oc…" at bounding box center [288, 139] width 139 height 21
select select "upper_secondary"
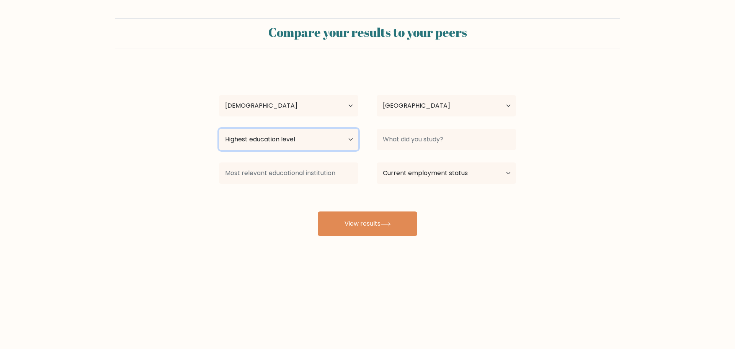
click at [219, 129] on select "Highest education level No schooling Primary Lower Secondary Upper Secondary Oc…" at bounding box center [288, 139] width 139 height 21
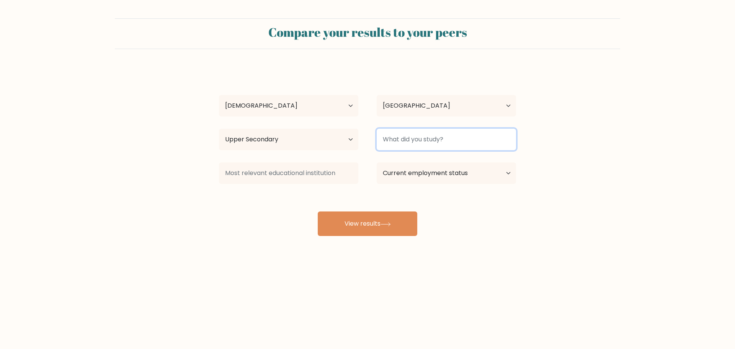
click at [424, 138] on input at bounding box center [445, 139] width 139 height 21
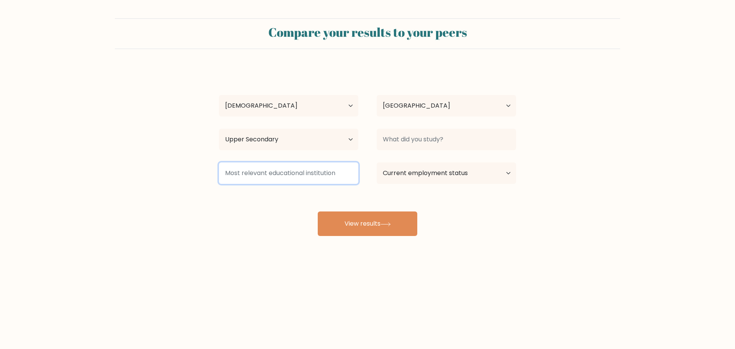
click at [321, 175] on input at bounding box center [288, 172] width 139 height 21
click at [296, 171] on input at bounding box center [288, 172] width 139 height 21
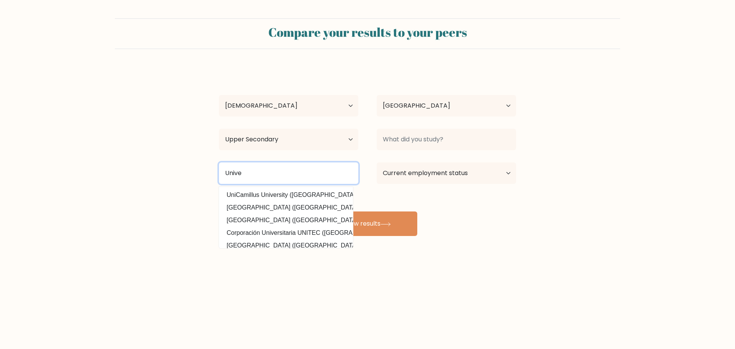
type input "Univer"
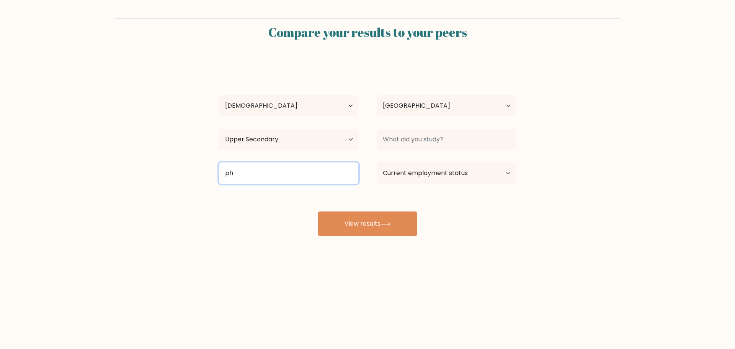
type input "p"
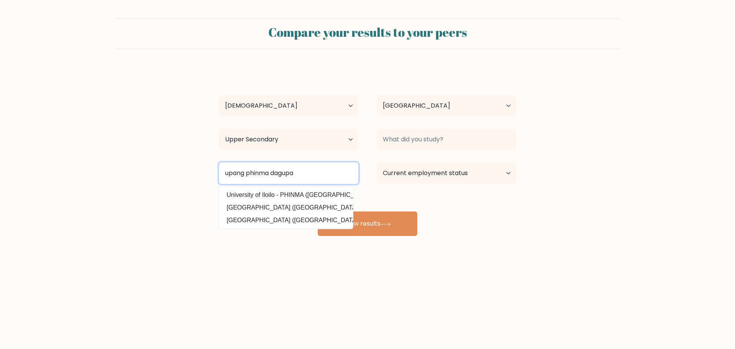
type input "upang phinma dagupan"
drag, startPoint x: 308, startPoint y: 176, endPoint x: 157, endPoint y: 167, distance: 151.0
click at [155, 166] on form "Compare your results to your peers milvoy james fabro Age Under 18 years old 18…" at bounding box center [367, 126] width 735 height 217
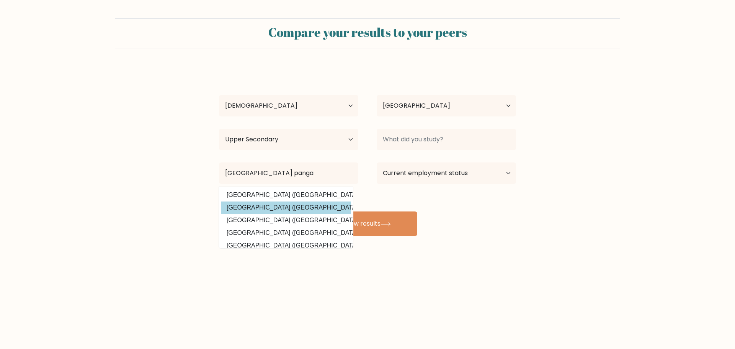
click at [250, 208] on option "University of Luzon (Philippines)" at bounding box center [286, 207] width 130 height 12
type input "[GEOGRAPHIC_DATA]"
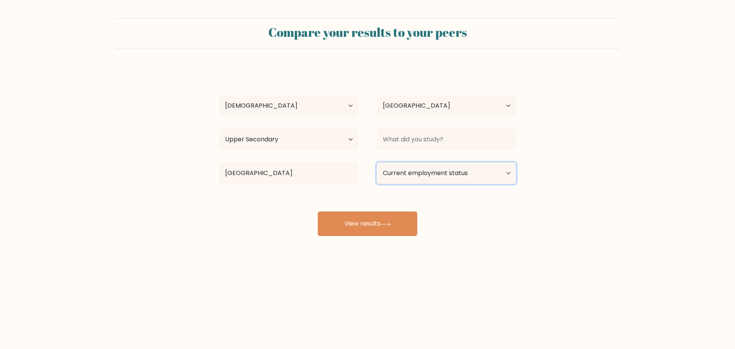
click at [423, 175] on select "Current employment status Employed Student Retired Other / prefer not to answer" at bounding box center [445, 172] width 139 height 21
select select "other"
click at [376, 162] on select "Current employment status Employed Student Retired Other / prefer not to answer" at bounding box center [445, 172] width 139 height 21
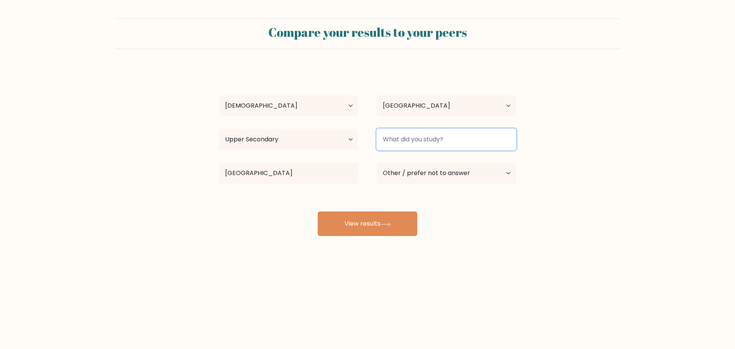
click at [422, 148] on input at bounding box center [445, 139] width 139 height 21
click at [412, 139] on input at bounding box center [445, 139] width 139 height 21
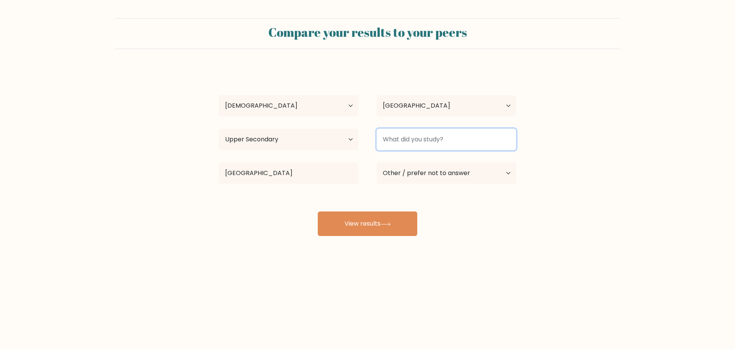
click at [412, 139] on input at bounding box center [445, 139] width 139 height 21
click at [397, 137] on input at bounding box center [445, 139] width 139 height 21
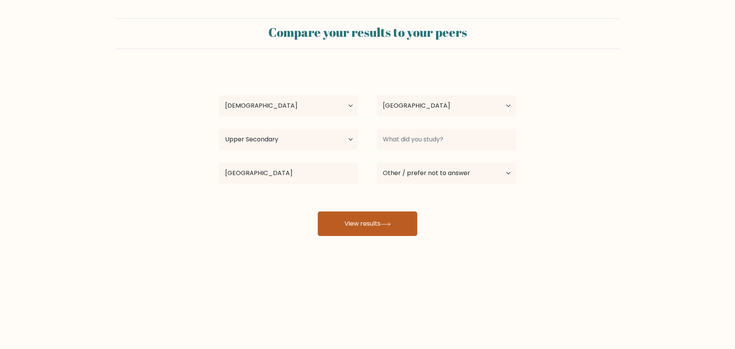
click at [385, 222] on icon at bounding box center [385, 224] width 10 height 4
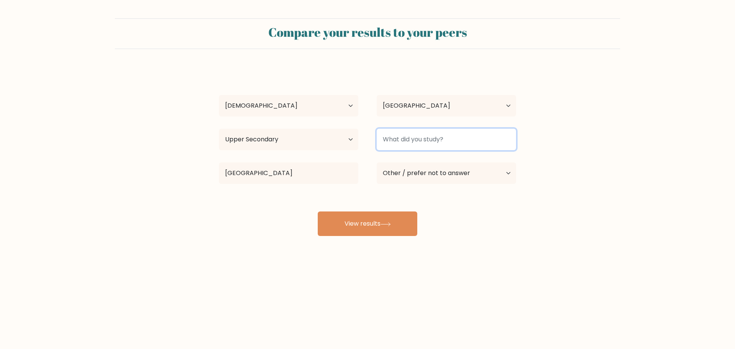
click at [399, 133] on input at bounding box center [445, 139] width 139 height 21
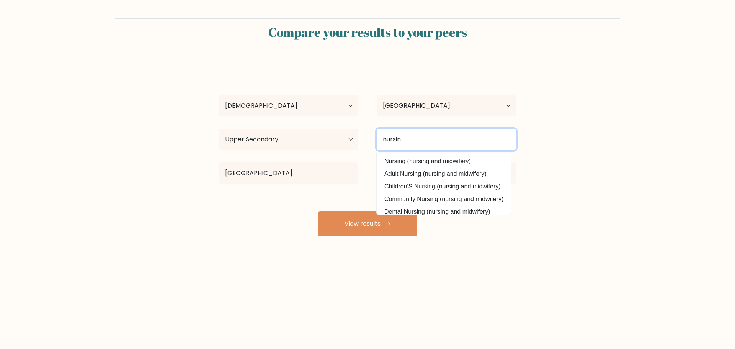
type input "nursing"
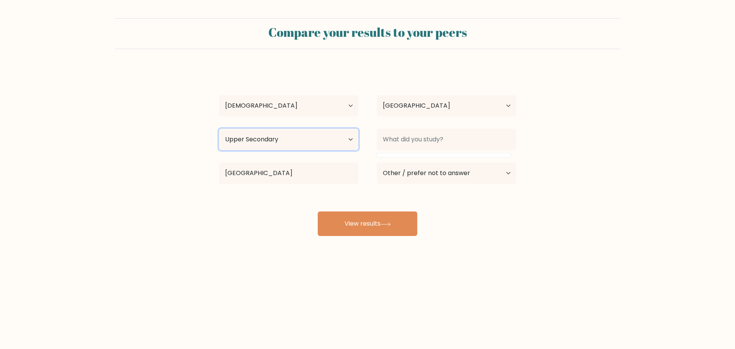
click at [282, 135] on select "Highest education level No schooling Primary Lower Secondary Upper Secondary Oc…" at bounding box center [288, 139] width 139 height 21
select select "bachelors_degree"
click at [219, 129] on select "Highest education level No schooling Primary Lower Secondary Upper Secondary Oc…" at bounding box center [288, 139] width 139 height 21
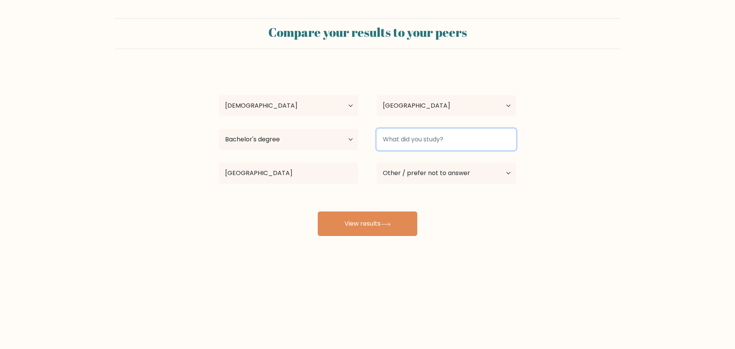
click at [406, 140] on input at bounding box center [445, 139] width 139 height 21
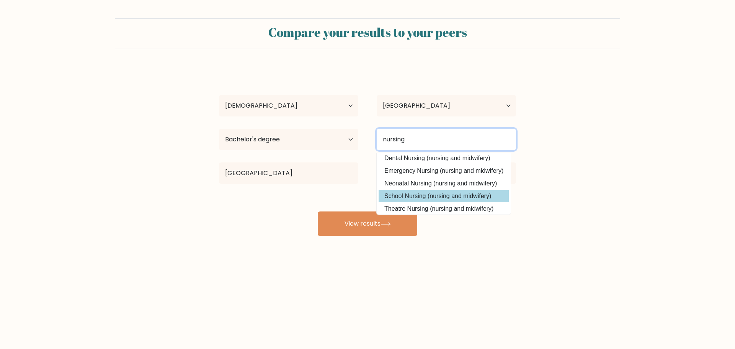
scroll to position [38, 0]
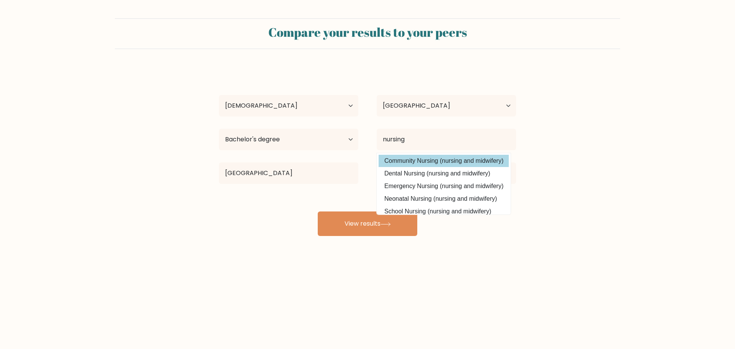
click at [432, 163] on option "Community Nursing (nursing and midwifery)" at bounding box center [443, 161] width 130 height 12
type input "Community Nursing"
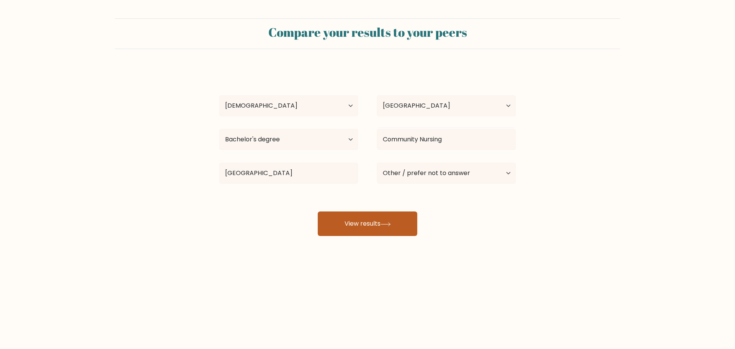
click at [394, 220] on button "View results" at bounding box center [367, 223] width 99 height 24
